Goal: Transaction & Acquisition: Download file/media

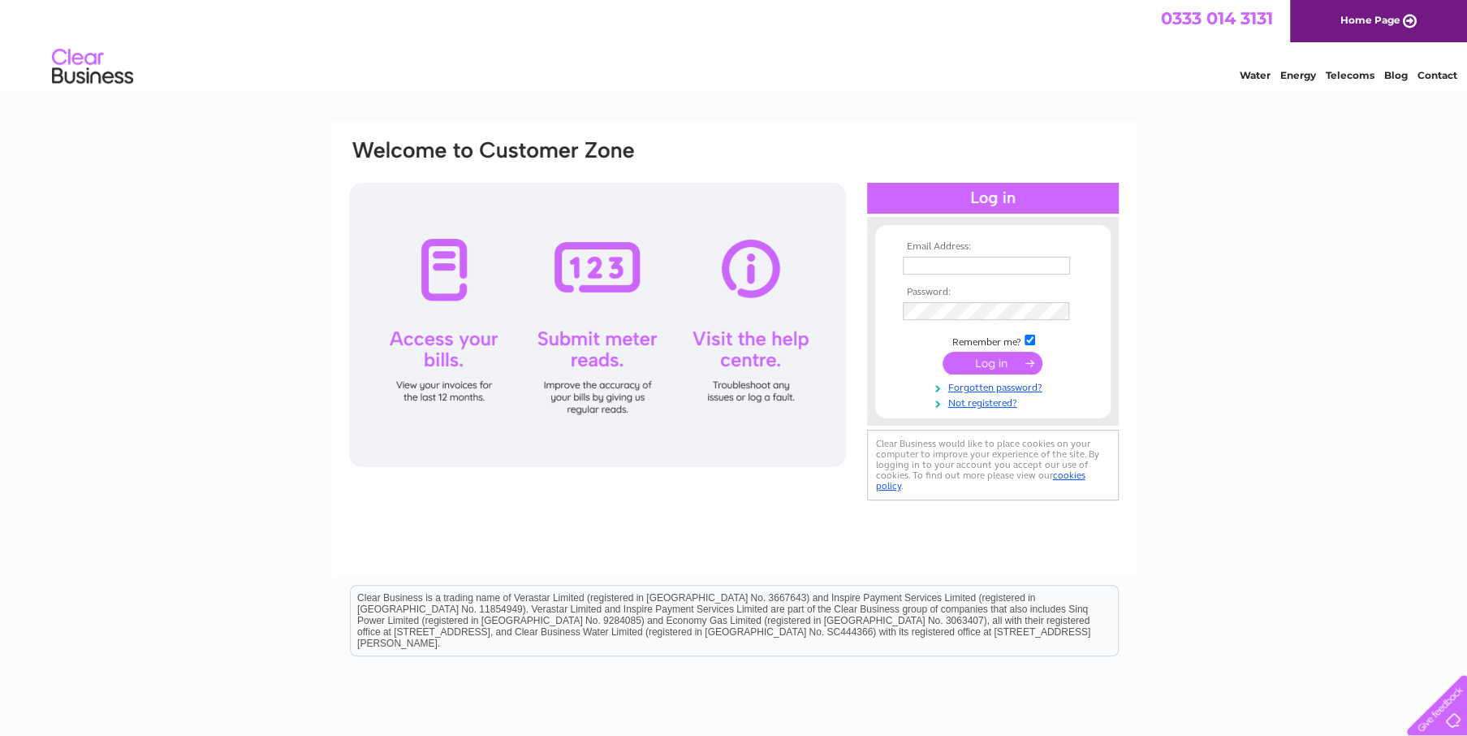
type input "s_sservices@btinternet.com"
click at [978, 365] on input "submit" at bounding box center [993, 363] width 100 height 23
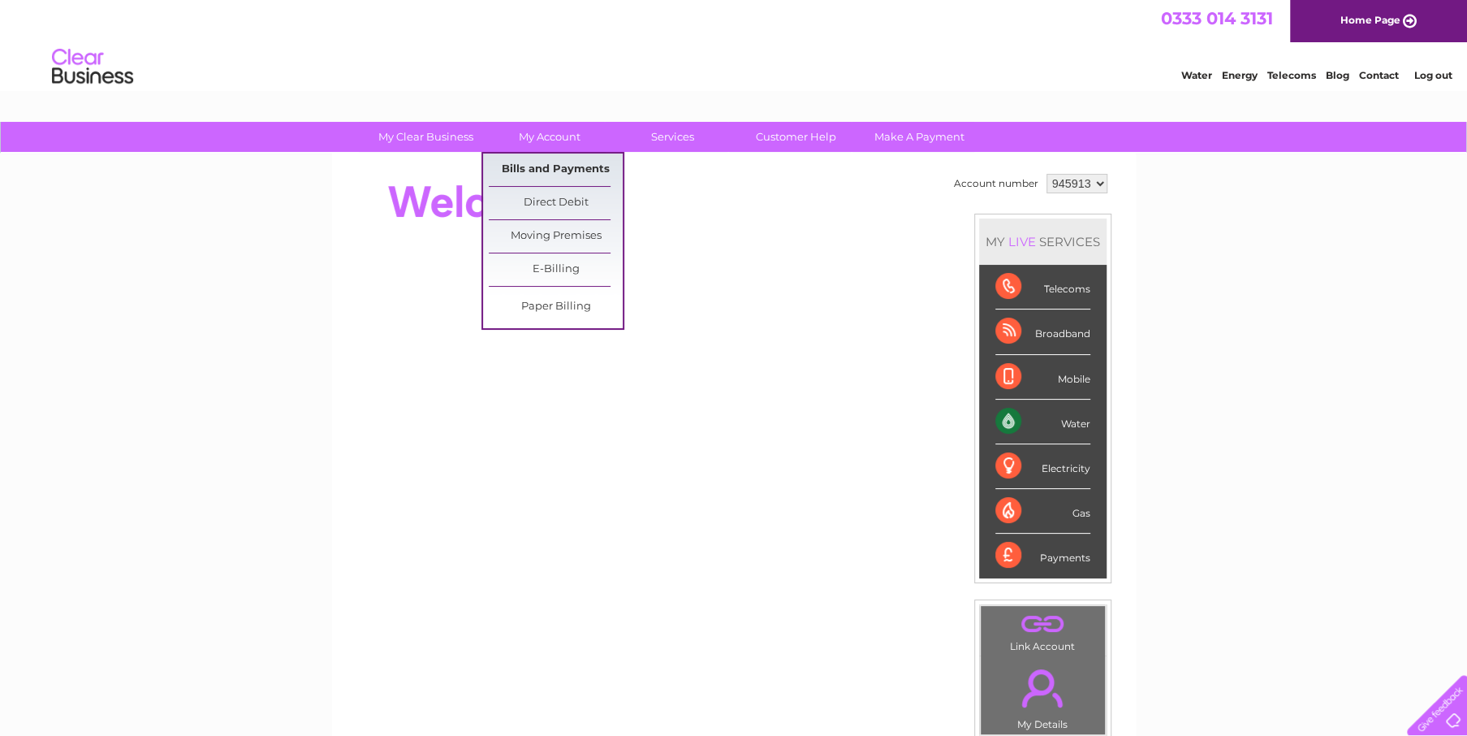
click at [534, 168] on link "Bills and Payments" at bounding box center [556, 169] width 134 height 32
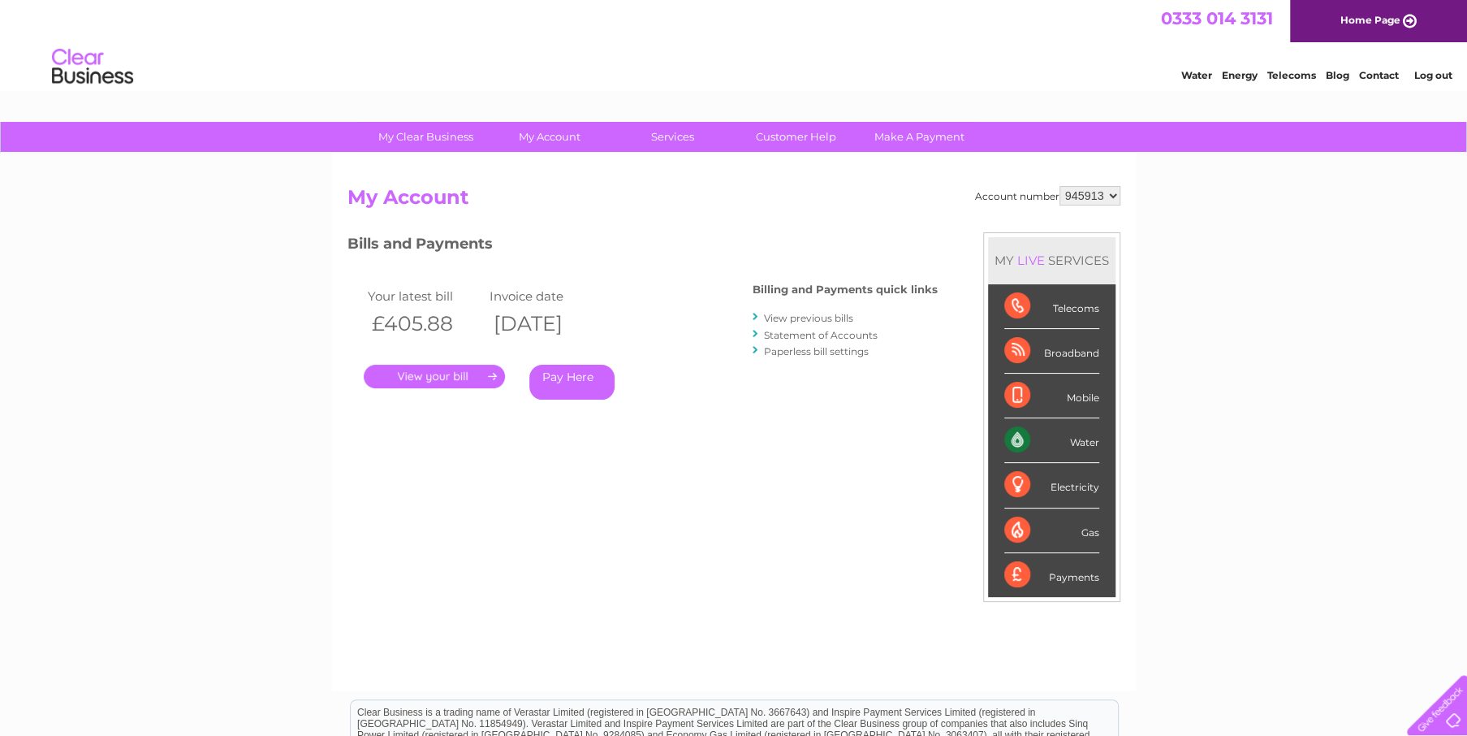
click at [779, 318] on link "View previous bills" at bounding box center [808, 318] width 89 height 12
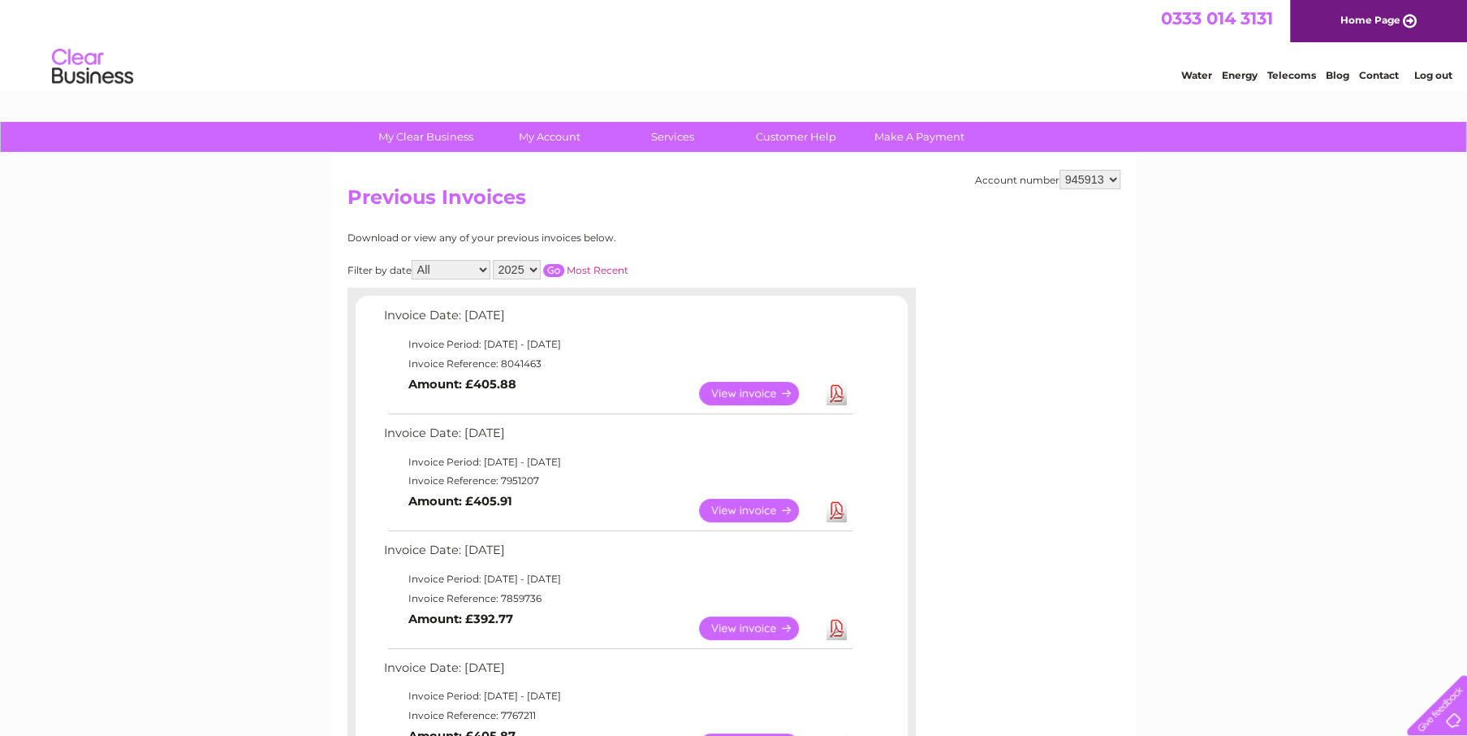
click at [834, 395] on link "Download" at bounding box center [836, 394] width 20 height 24
click at [832, 507] on link "Download" at bounding box center [836, 510] width 20 height 24
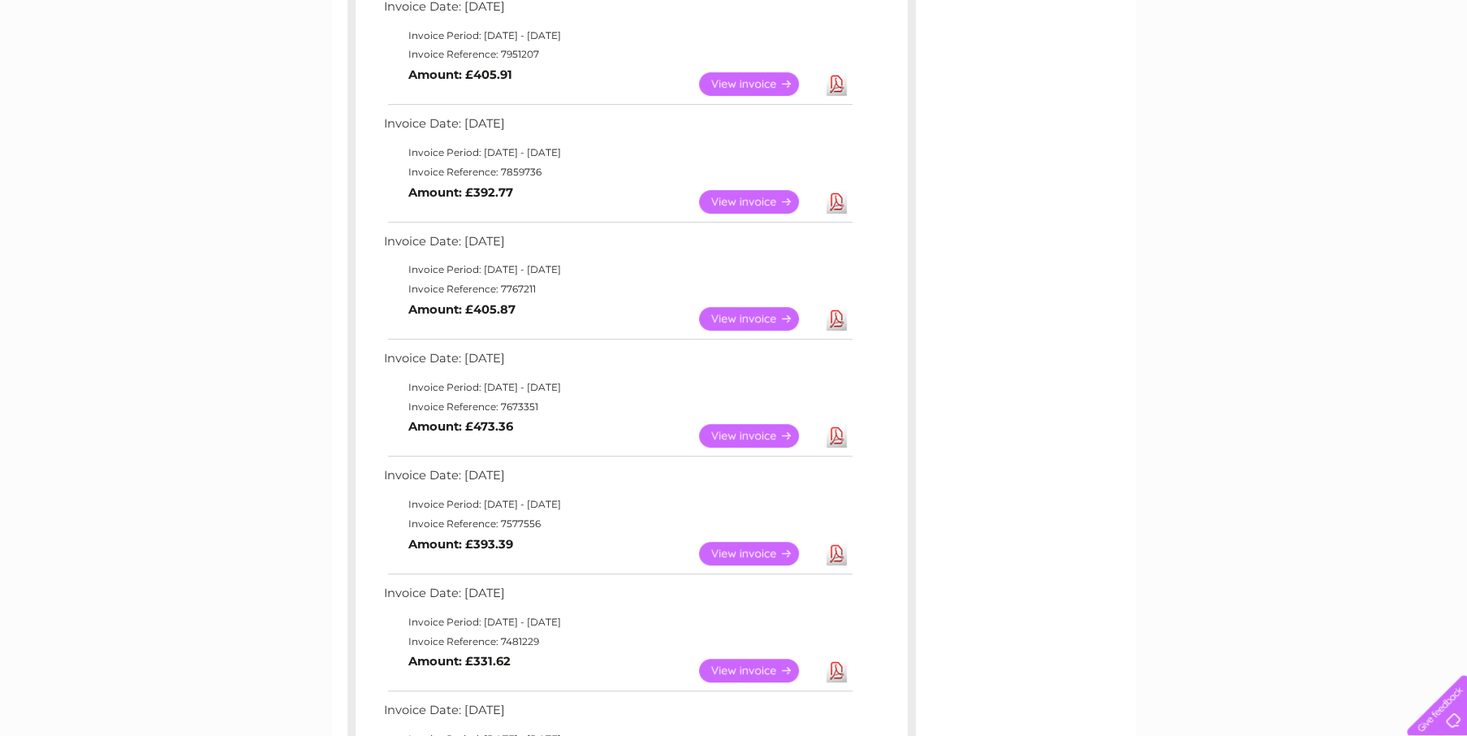
scroll to position [433, 0]
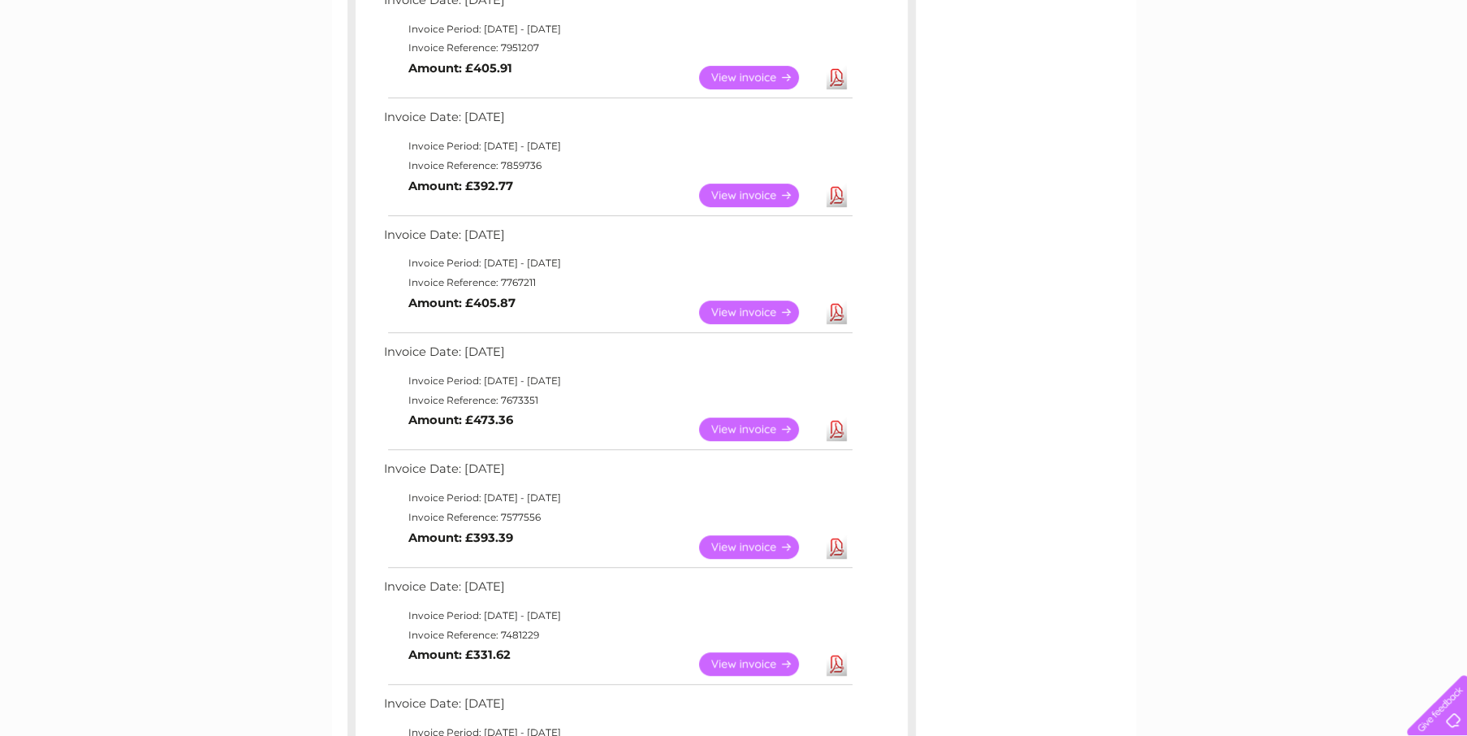
click at [836, 194] on link "Download" at bounding box center [836, 195] width 20 height 24
click at [839, 313] on link "Download" at bounding box center [836, 312] width 20 height 24
click at [834, 427] on link "Download" at bounding box center [836, 429] width 20 height 24
click at [835, 544] on link "Download" at bounding box center [836, 547] width 20 height 24
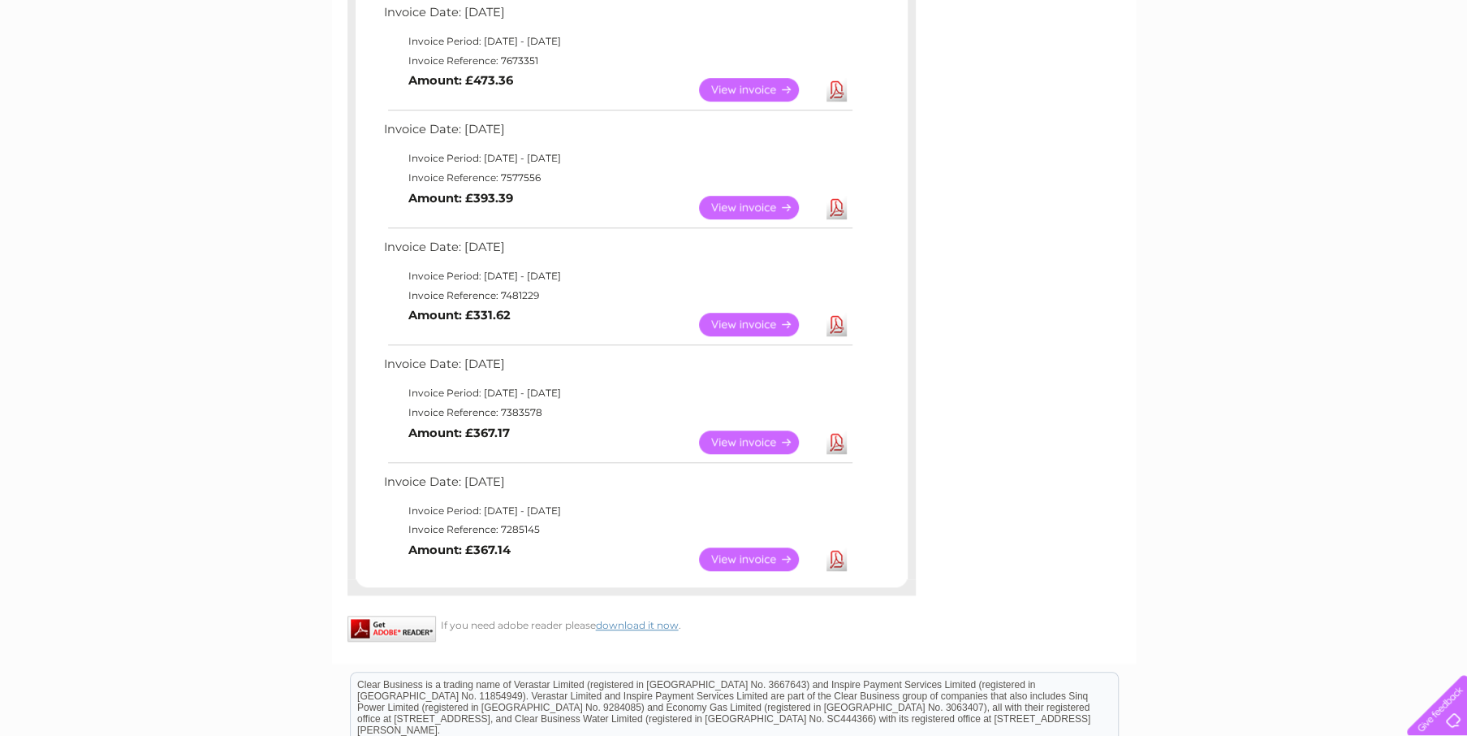
scroll to position [781, 0]
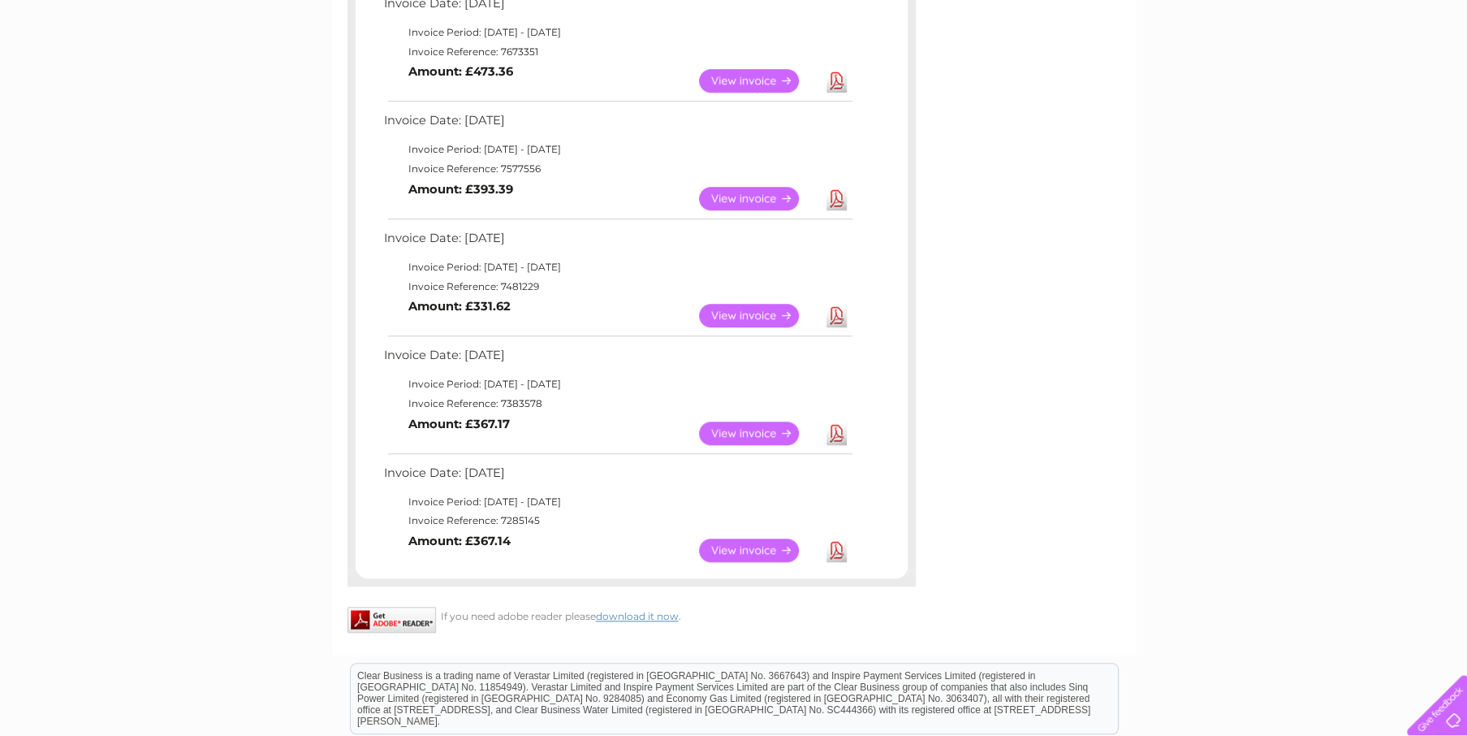
click at [838, 317] on link "Download" at bounding box center [836, 316] width 20 height 24
click at [829, 432] on link "Download" at bounding box center [836, 433] width 20 height 24
click at [837, 429] on link "Download" at bounding box center [836, 433] width 20 height 24
click at [835, 550] on link "Download" at bounding box center [836, 550] width 20 height 24
